Goal: Transaction & Acquisition: Purchase product/service

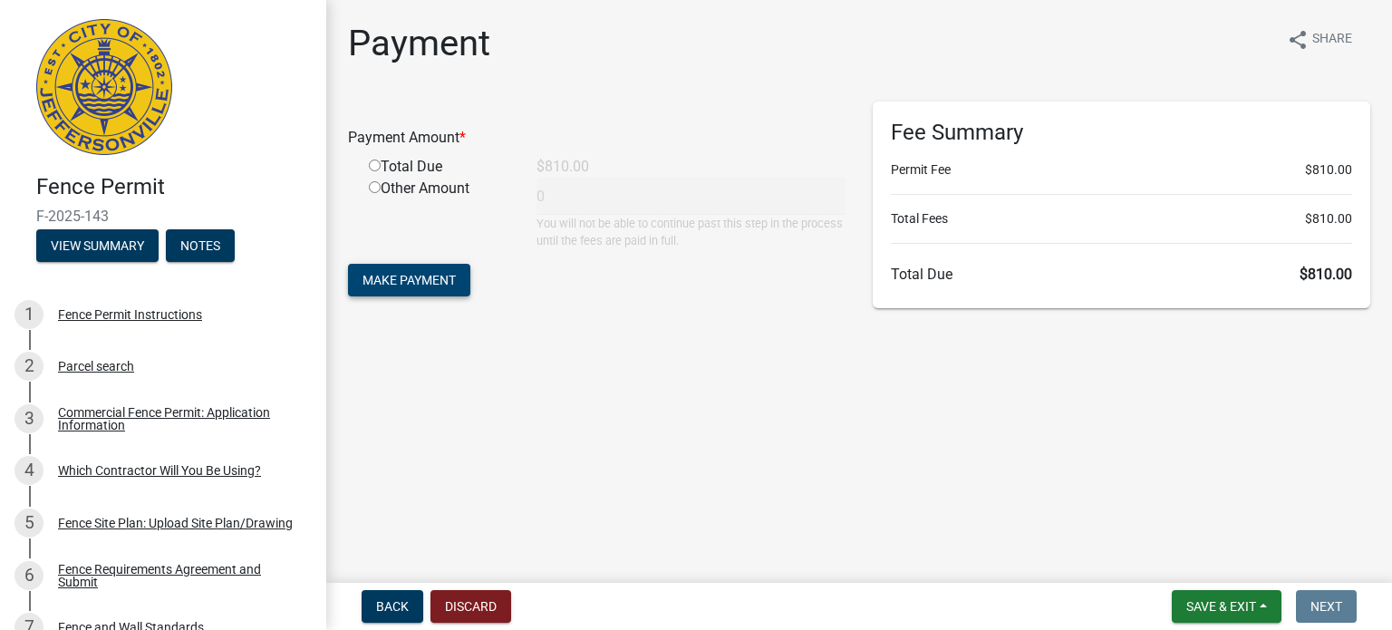
click at [403, 278] on span "Make Payment" at bounding box center [408, 280] width 93 height 14
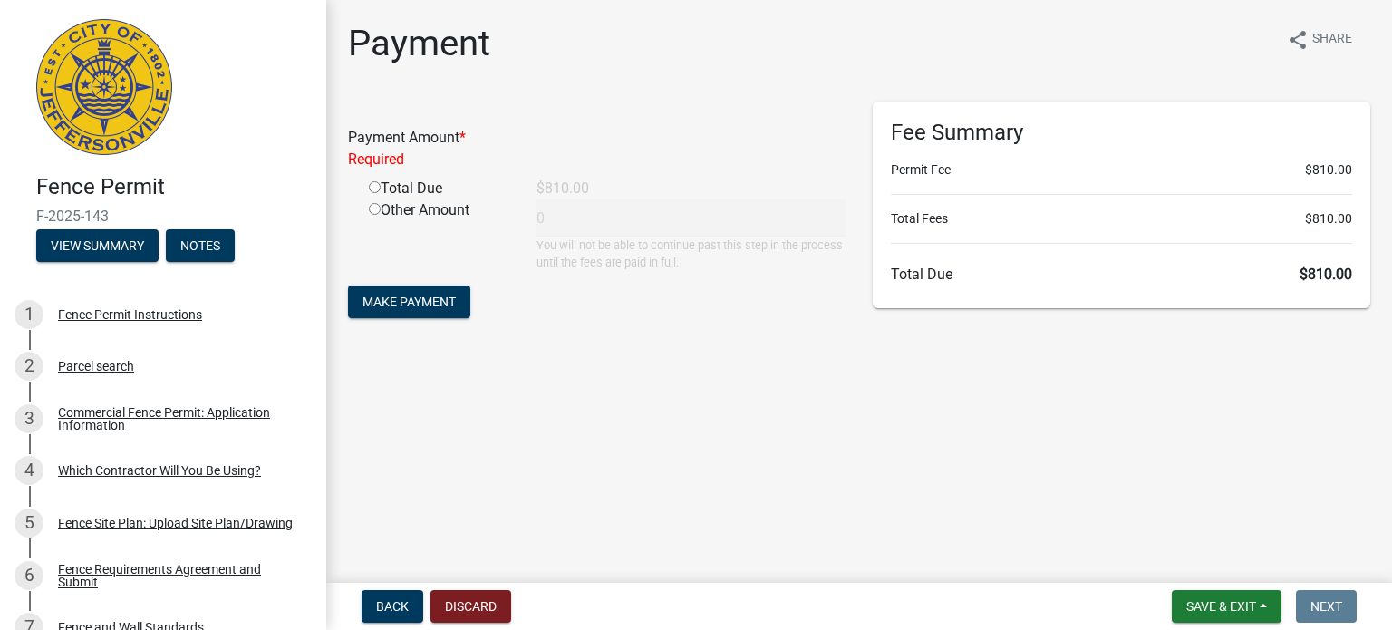
click at [375, 185] on input "radio" at bounding box center [375, 187] width 12 height 12
radio input "true"
type input "810"
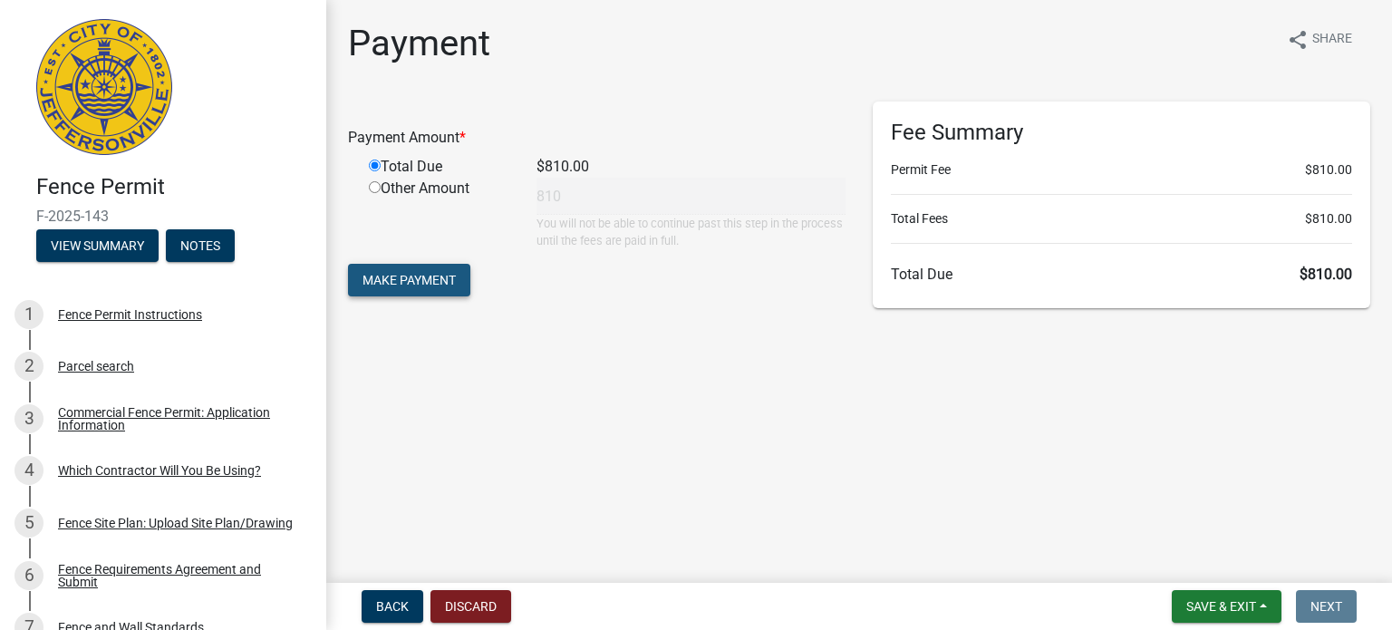
click at [410, 274] on span "Make Payment" at bounding box center [408, 280] width 93 height 14
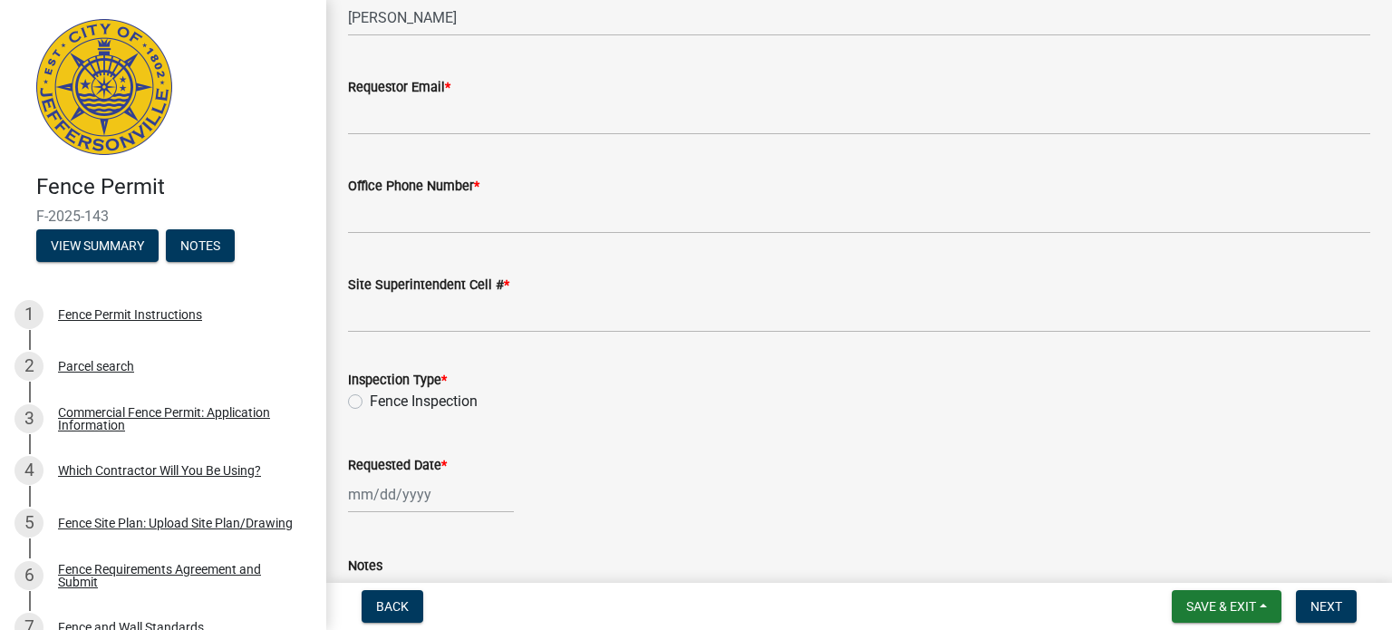
scroll to position [320, 0]
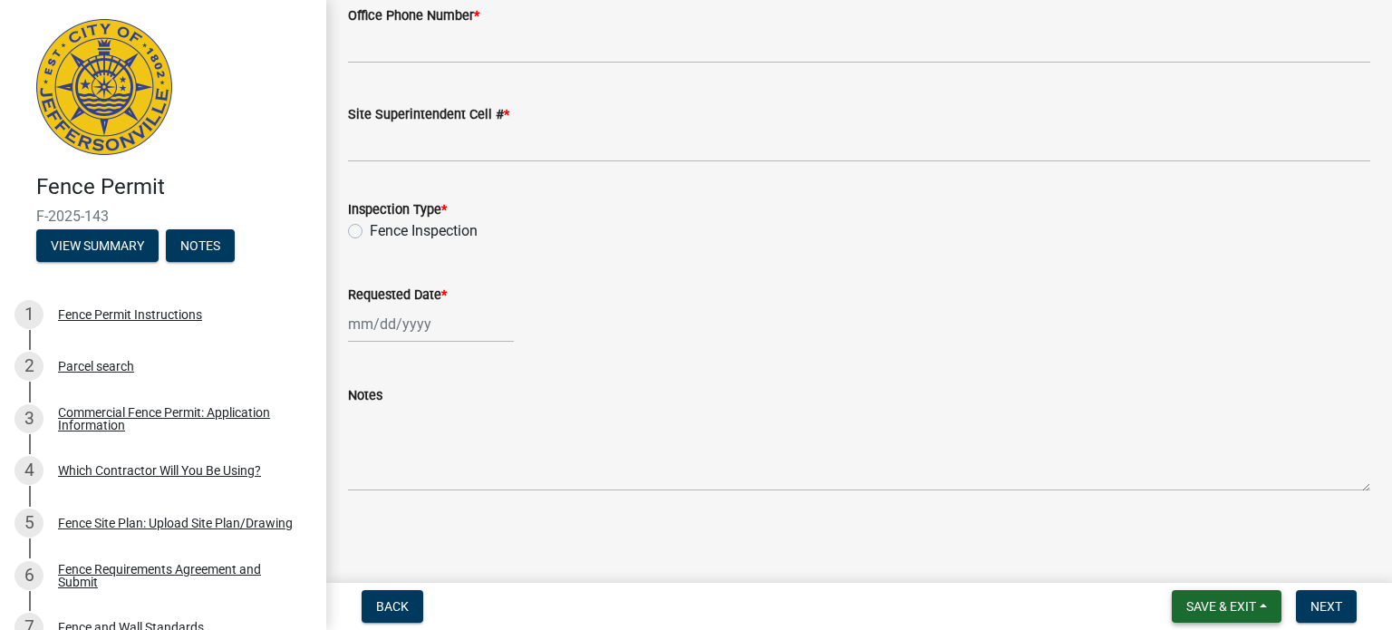
click at [1243, 606] on span "Save & Exit" at bounding box center [1221, 606] width 70 height 14
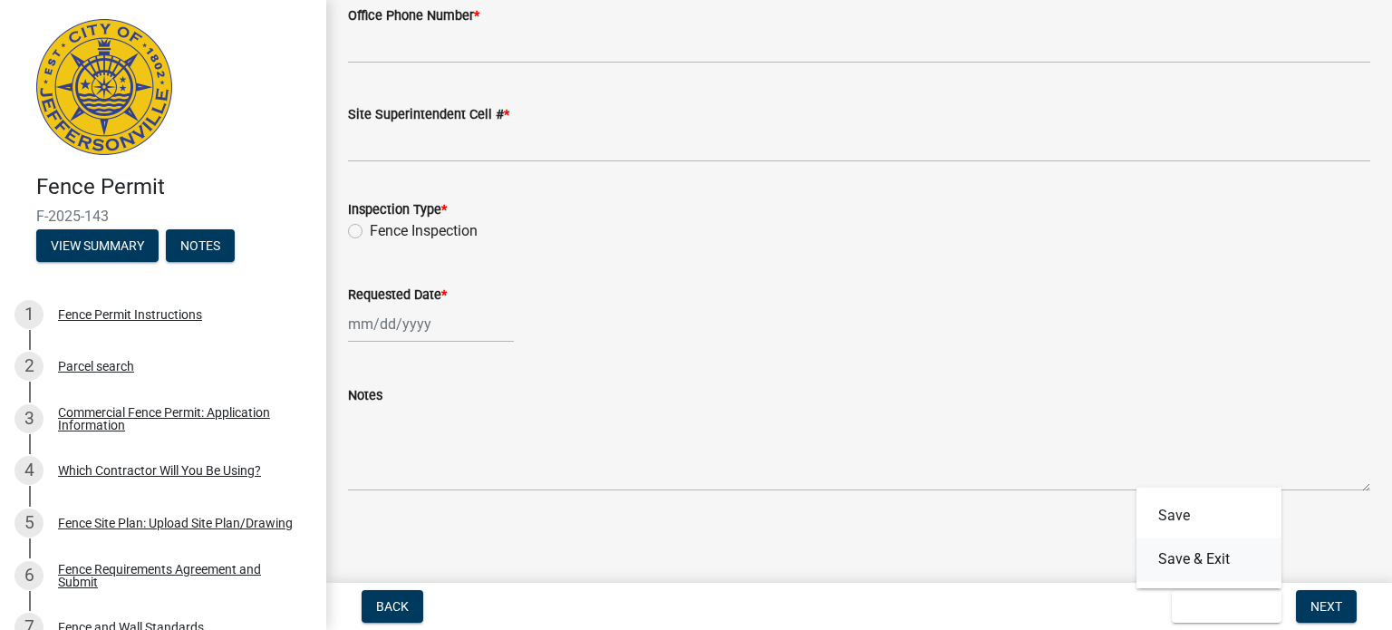
click at [1201, 548] on button "Save & Exit" at bounding box center [1208, 558] width 145 height 43
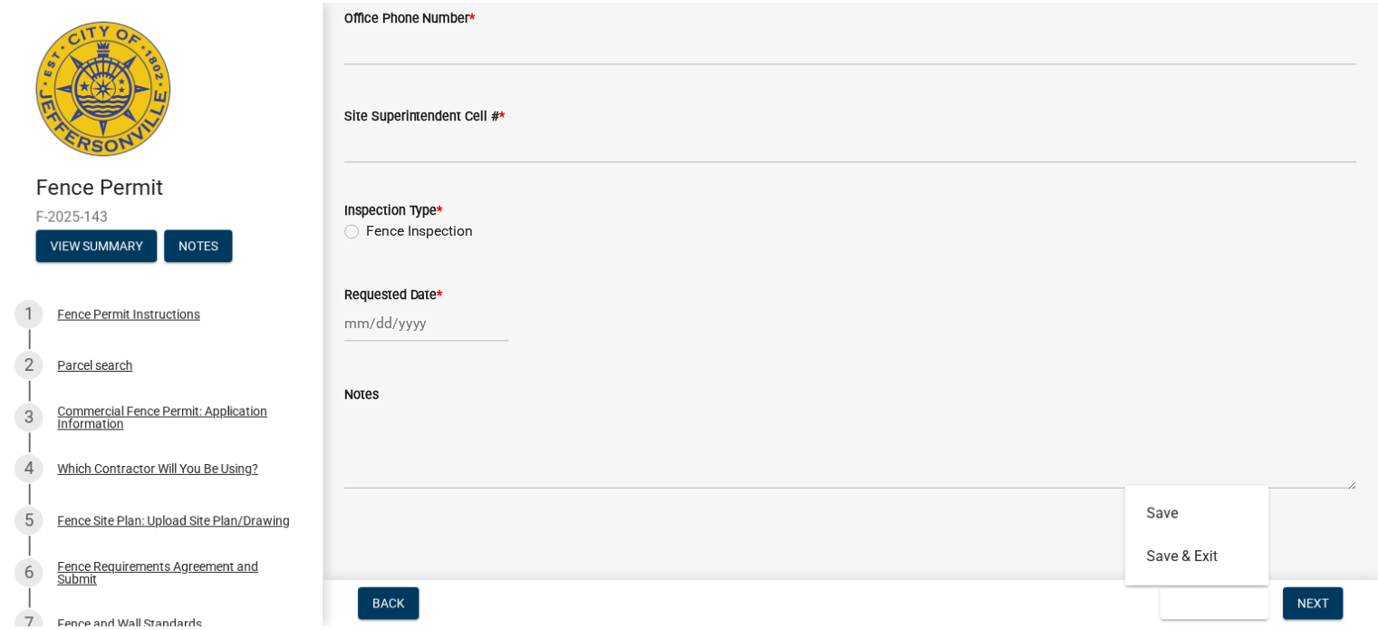
scroll to position [0, 0]
